Goal: Task Accomplishment & Management: Manage account settings

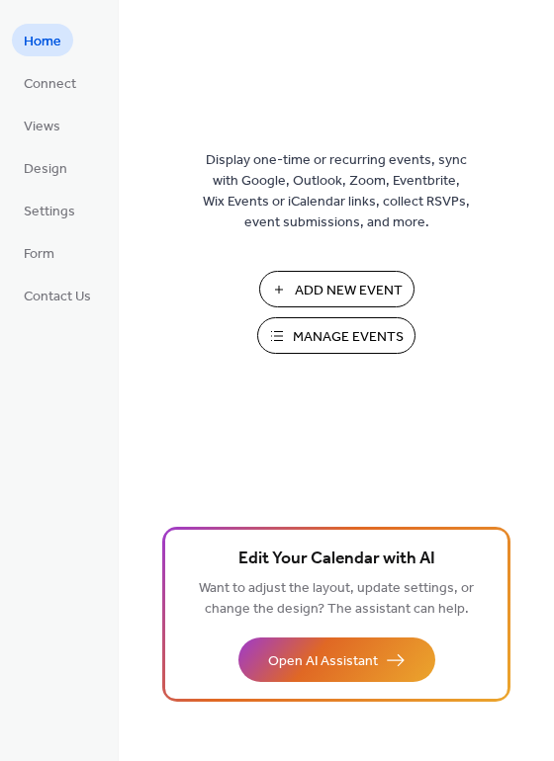
click at [369, 327] on span "Manage Events" at bounding box center [348, 337] width 111 height 21
click at [41, 121] on span "Views" at bounding box center [42, 127] width 37 height 21
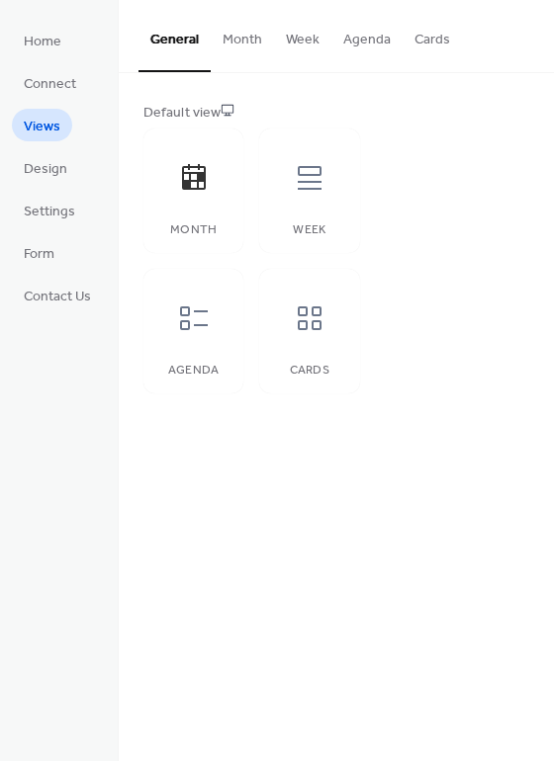
click at [238, 37] on button "Month" at bounding box center [242, 35] width 63 height 70
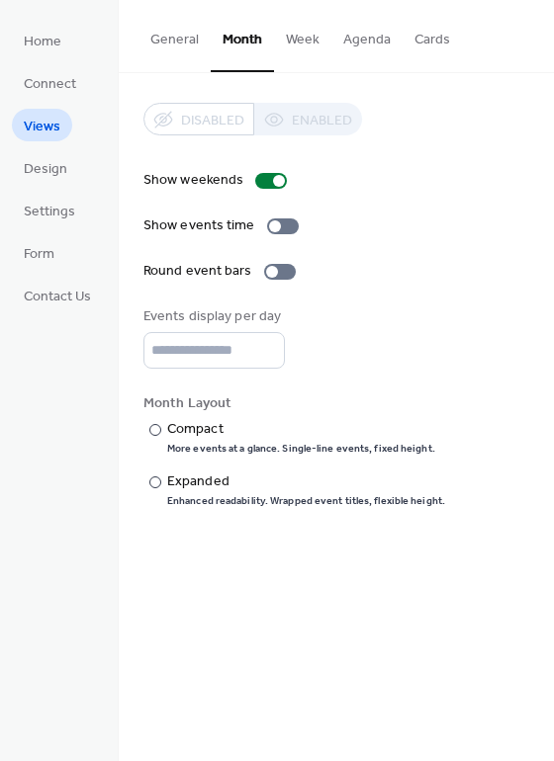
click at [172, 44] on button "General" at bounding box center [174, 35] width 72 height 70
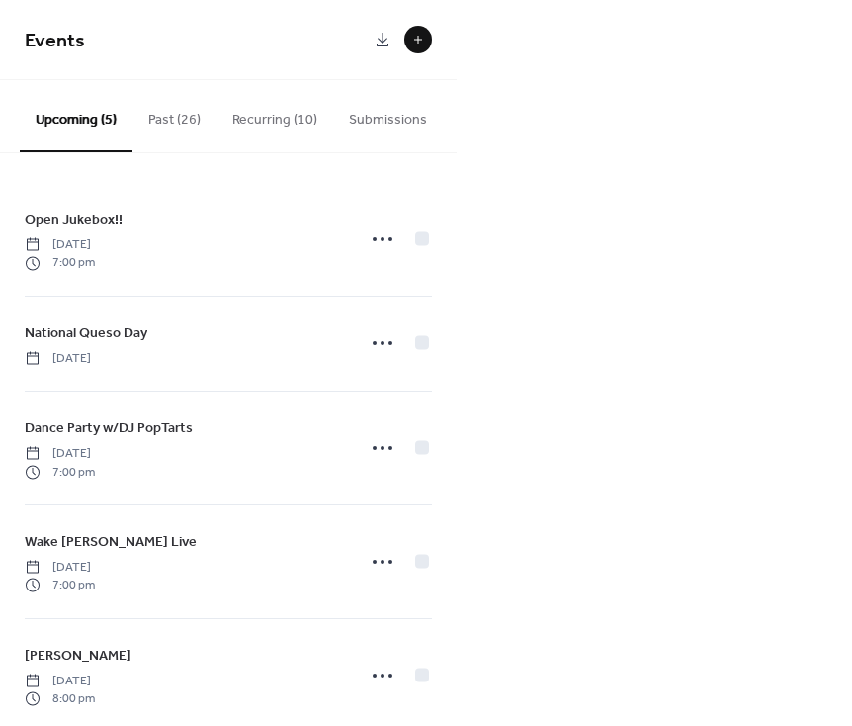
drag, startPoint x: 444, startPoint y: 117, endPoint x: 228, endPoint y: 114, distance: 215.6
click at [228, 114] on div "Upcoming (5) Past (26) Recurring (10) Submissions" at bounding box center [228, 116] width 457 height 73
drag, startPoint x: 218, startPoint y: 116, endPoint x: 447, endPoint y: 115, distance: 229.4
click at [447, 115] on div "Upcoming (5) Past (26) Recurring (10) Submissions" at bounding box center [228, 116] width 457 height 73
drag, startPoint x: 447, startPoint y: 115, endPoint x: 218, endPoint y: 113, distance: 229.4
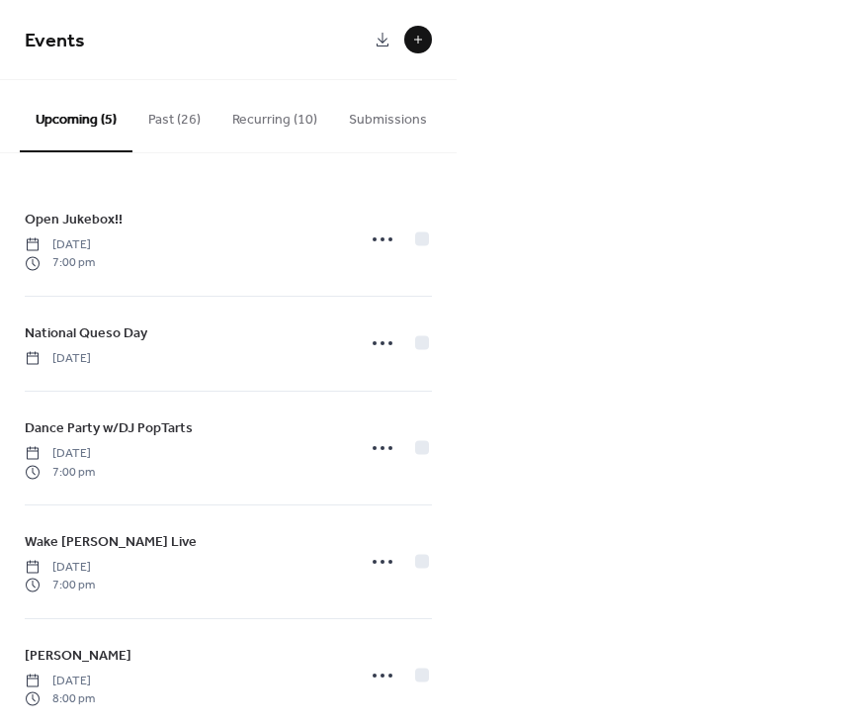
click at [218, 114] on div "Upcoming (5) Past (26) Recurring (10) Submissions" at bounding box center [228, 116] width 457 height 73
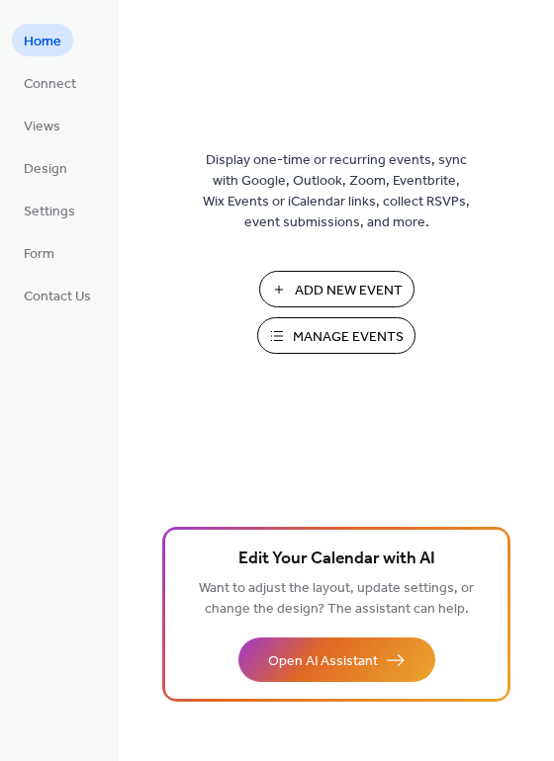
drag, startPoint x: 160, startPoint y: 237, endPoint x: 152, endPoint y: 244, distance: 10.5
drag, startPoint x: 152, startPoint y: 244, endPoint x: 50, endPoint y: 261, distance: 103.2
click at [50, 261] on span "Form" at bounding box center [39, 254] width 31 height 21
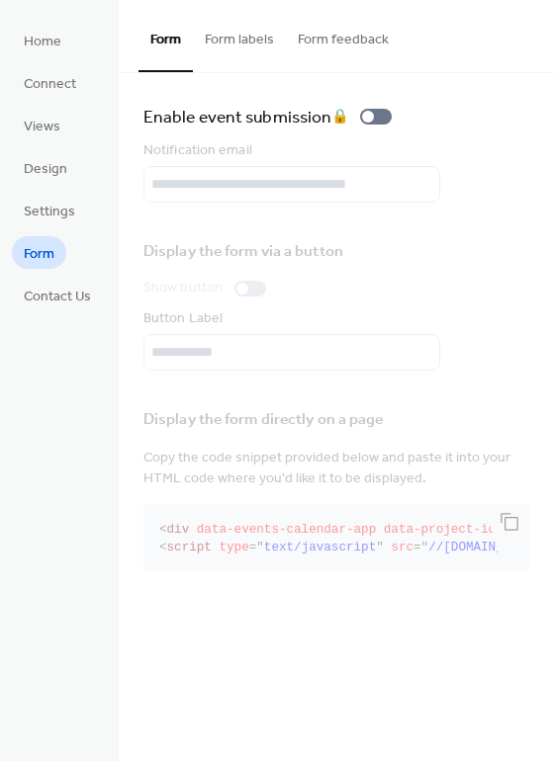
click at [233, 46] on button "Form labels" at bounding box center [239, 35] width 93 height 70
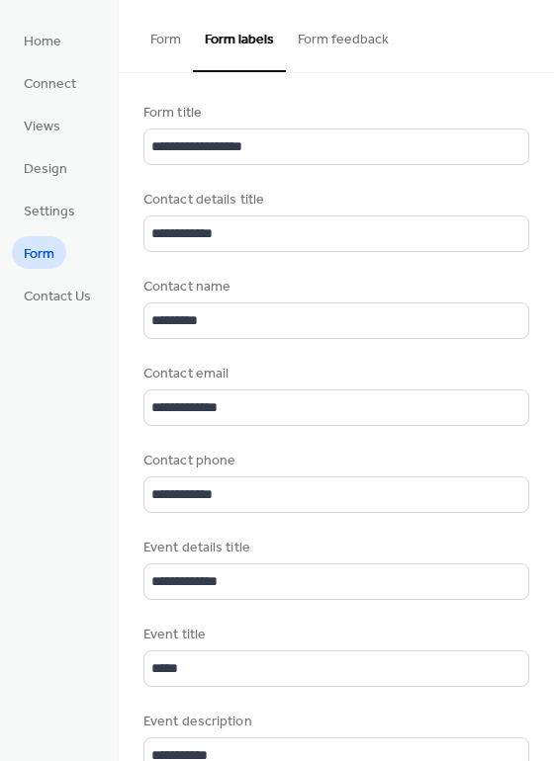
click at [325, 39] on button "Form feedback" at bounding box center [343, 35] width 115 height 70
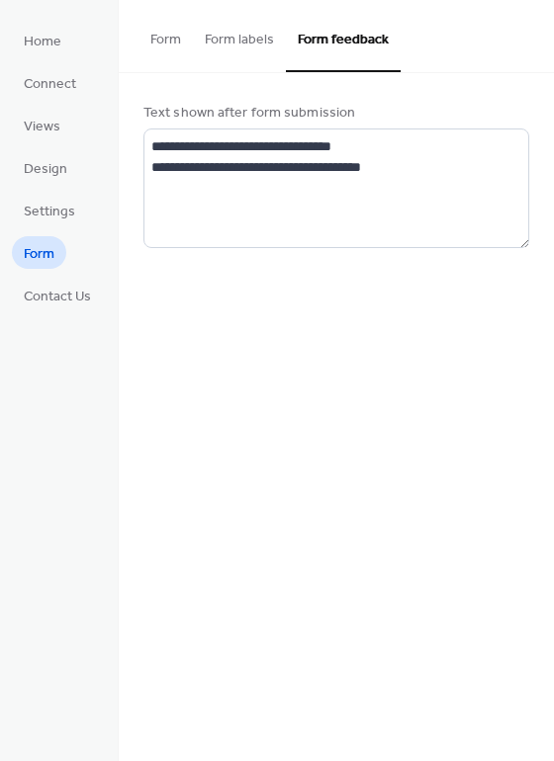
click at [159, 39] on button "Form" at bounding box center [165, 35] width 54 height 70
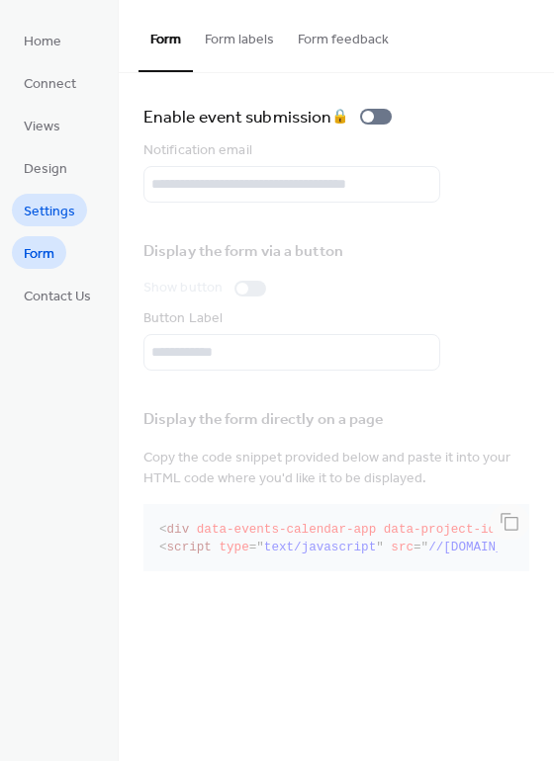
click at [57, 210] on span "Settings" at bounding box center [49, 212] width 51 height 21
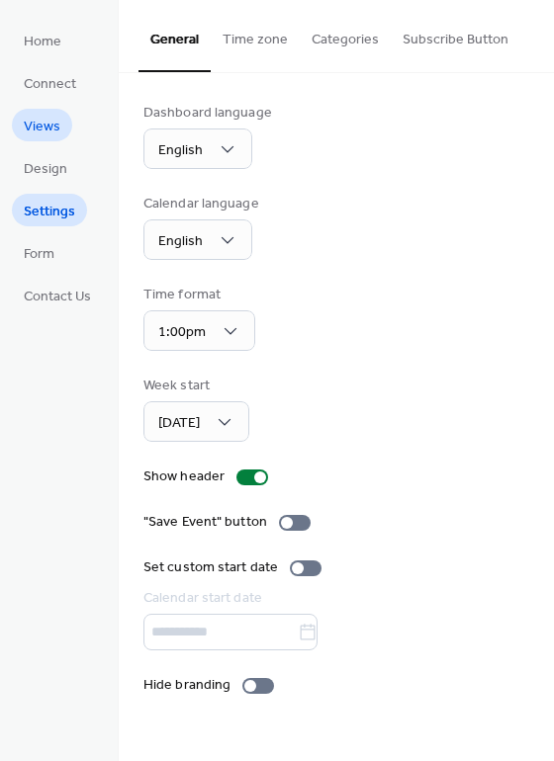
click at [48, 130] on span "Views" at bounding box center [42, 127] width 37 height 21
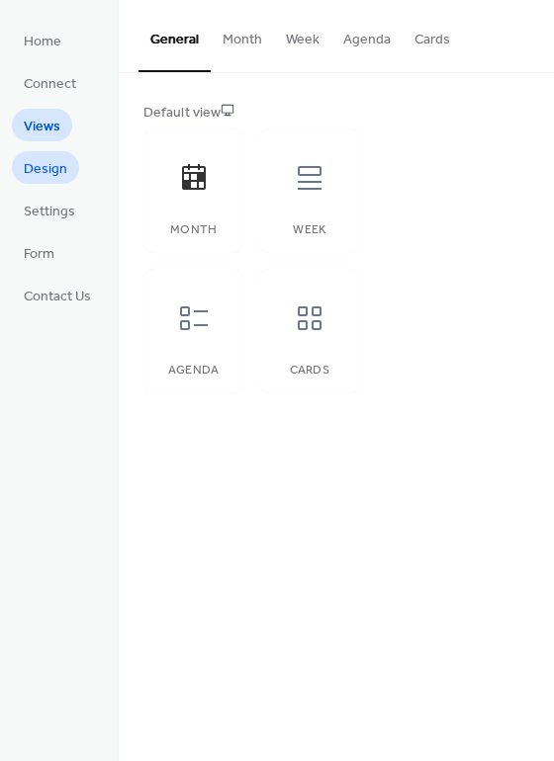
click at [58, 173] on span "Design" at bounding box center [46, 169] width 44 height 21
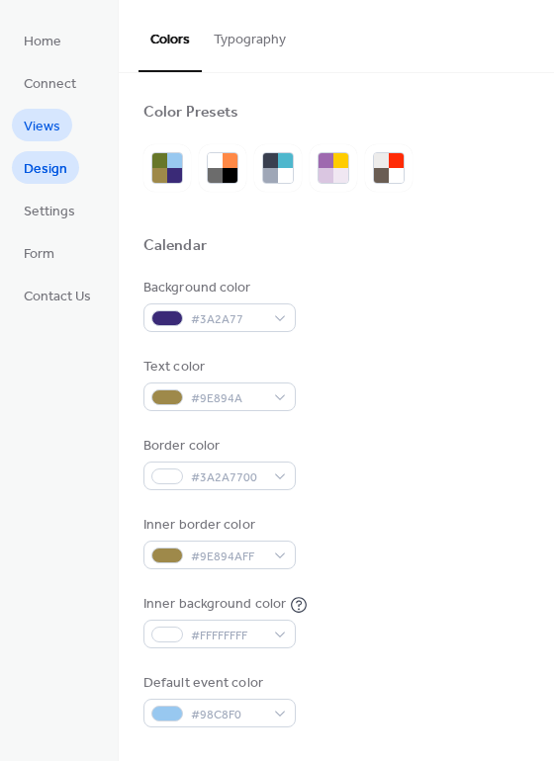
click at [51, 137] on span "Views" at bounding box center [42, 127] width 37 height 21
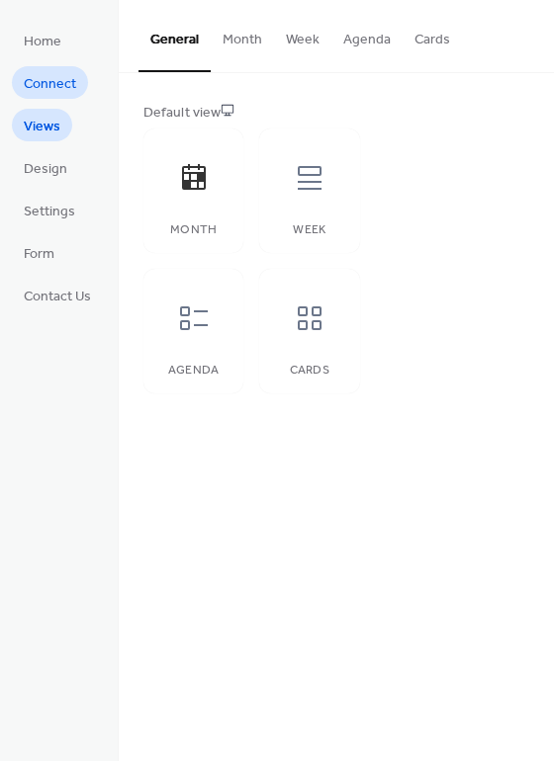
click at [58, 85] on span "Connect" at bounding box center [50, 84] width 52 height 21
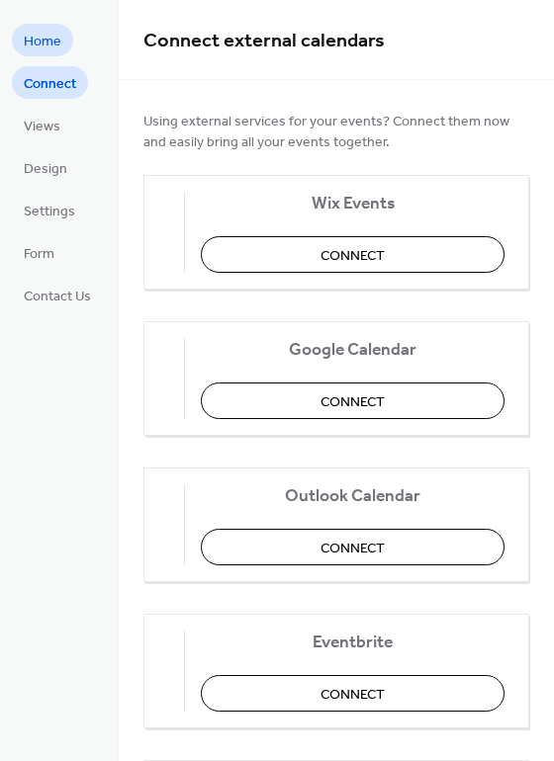
click at [47, 35] on span "Home" at bounding box center [43, 42] width 38 height 21
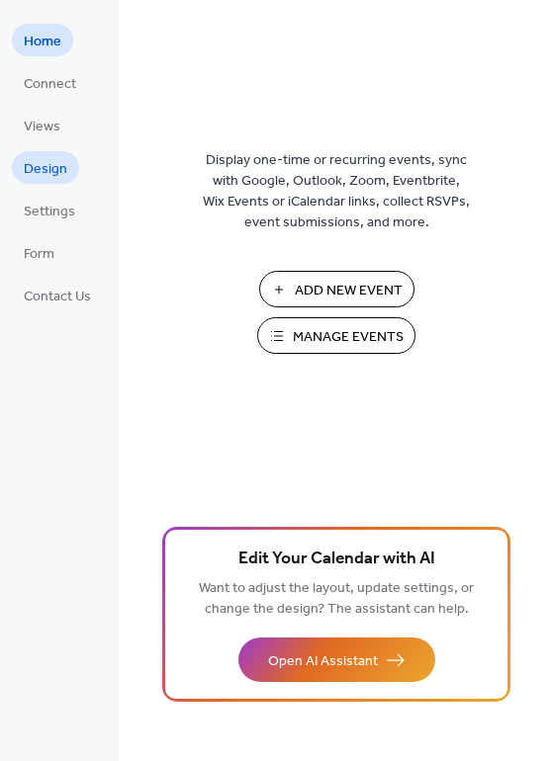
click at [62, 172] on span "Design" at bounding box center [46, 169] width 44 height 21
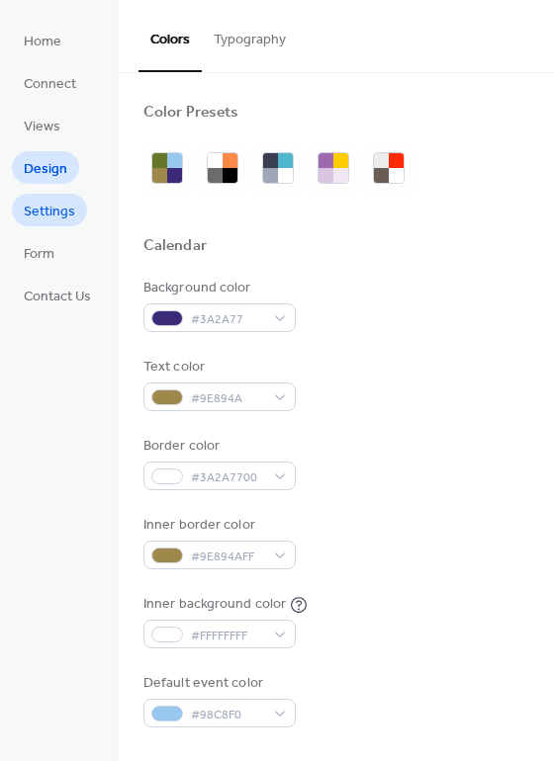
click at [31, 221] on span "Settings" at bounding box center [49, 212] width 51 height 21
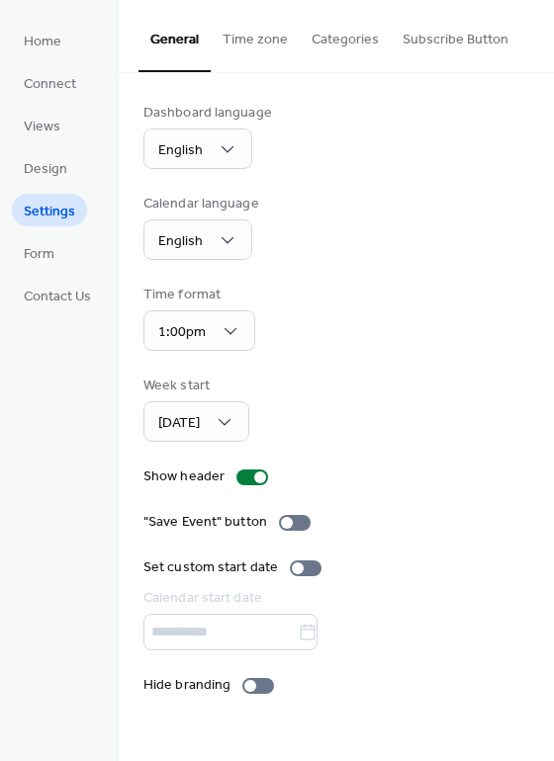
click at [269, 39] on button "Time zone" at bounding box center [255, 35] width 89 height 70
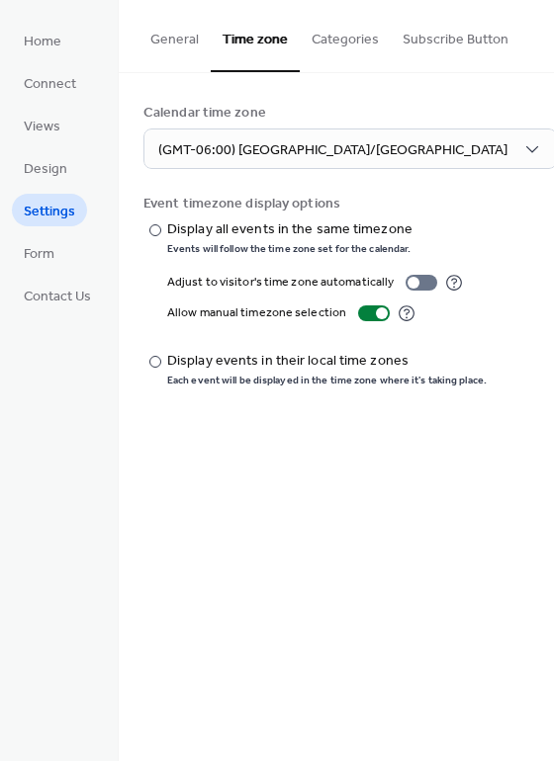
click at [335, 38] on button "Categories" at bounding box center [345, 35] width 91 height 70
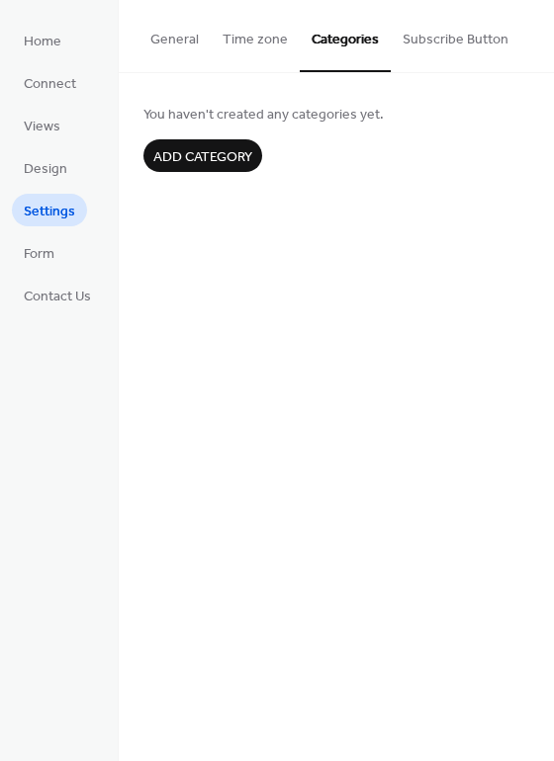
click at [413, 38] on button "Subscribe Button" at bounding box center [456, 35] width 130 height 70
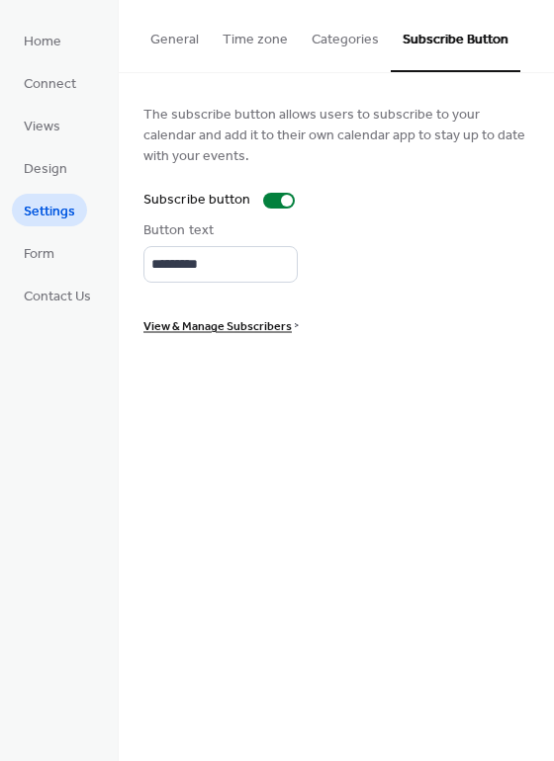
click at [164, 44] on button "General" at bounding box center [174, 35] width 72 height 70
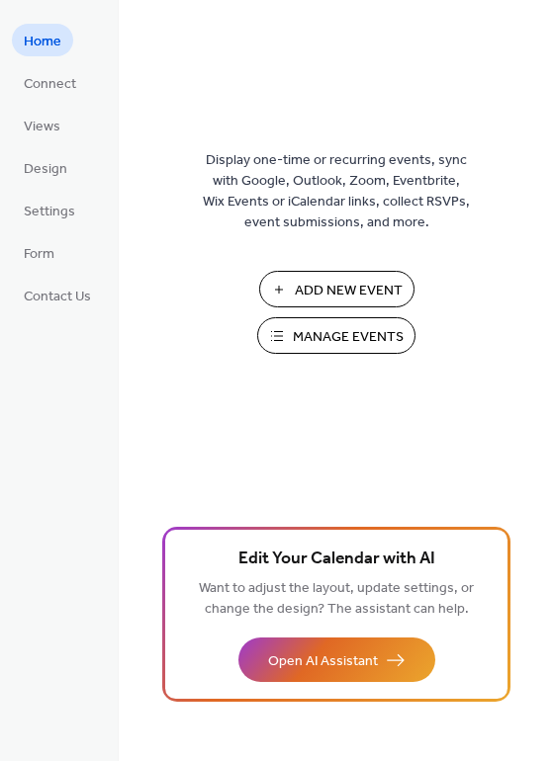
click at [313, 293] on span "Add New Event" at bounding box center [349, 291] width 108 height 21
click at [35, 132] on span "Views" at bounding box center [42, 127] width 37 height 21
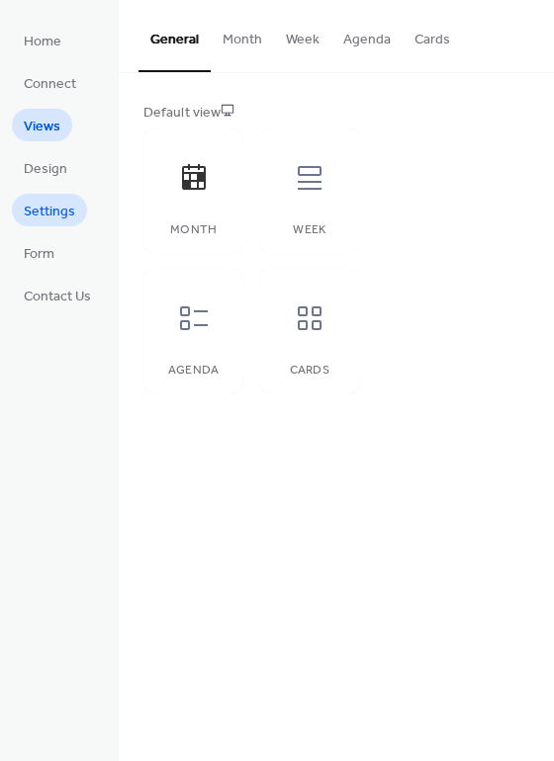
click at [64, 213] on span "Settings" at bounding box center [49, 212] width 51 height 21
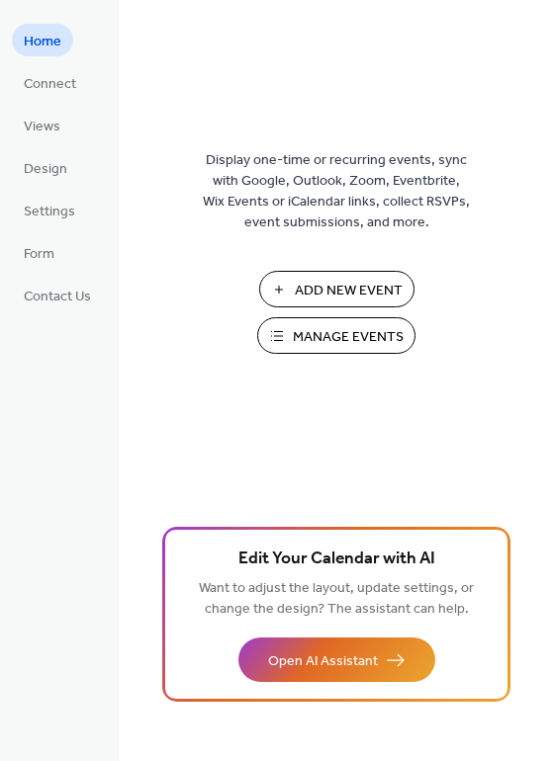
click at [357, 337] on span "Manage Events" at bounding box center [348, 337] width 111 height 21
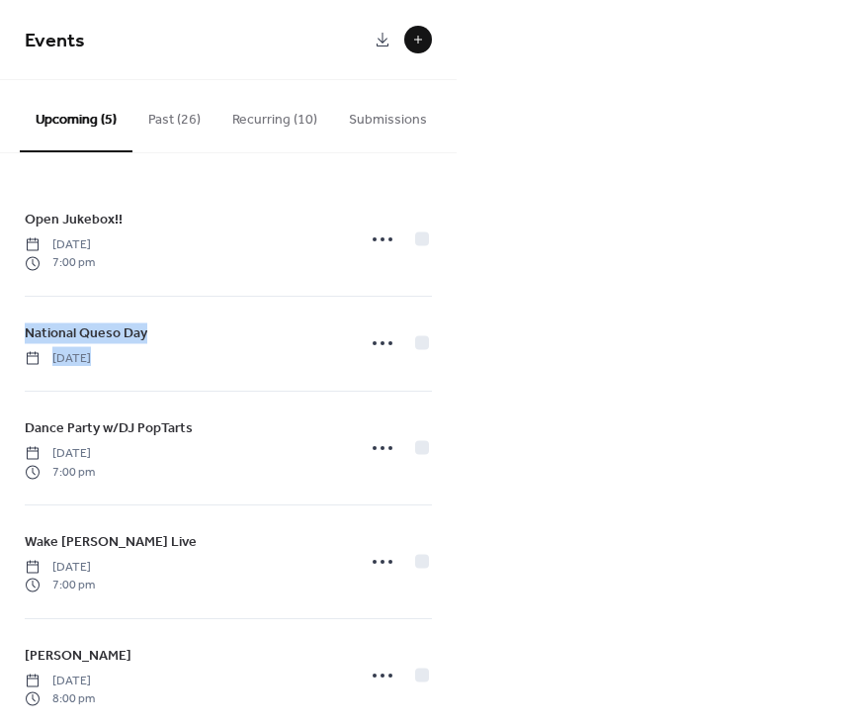
drag, startPoint x: 492, startPoint y: 197, endPoint x: 748, endPoint y: 391, distance: 321.1
click at [748, 391] on div "Events Upcoming (5) Past (26) Recurring (10) Submissions Open Jukebox!! [DATE] …" at bounding box center [426, 363] width 852 height 726
click at [649, 260] on div "Events Upcoming (5) Past (26) Recurring (10) Submissions Open Jukebox!! [DATE] …" at bounding box center [426, 363] width 852 height 726
